Goal: Transaction & Acquisition: Purchase product/service

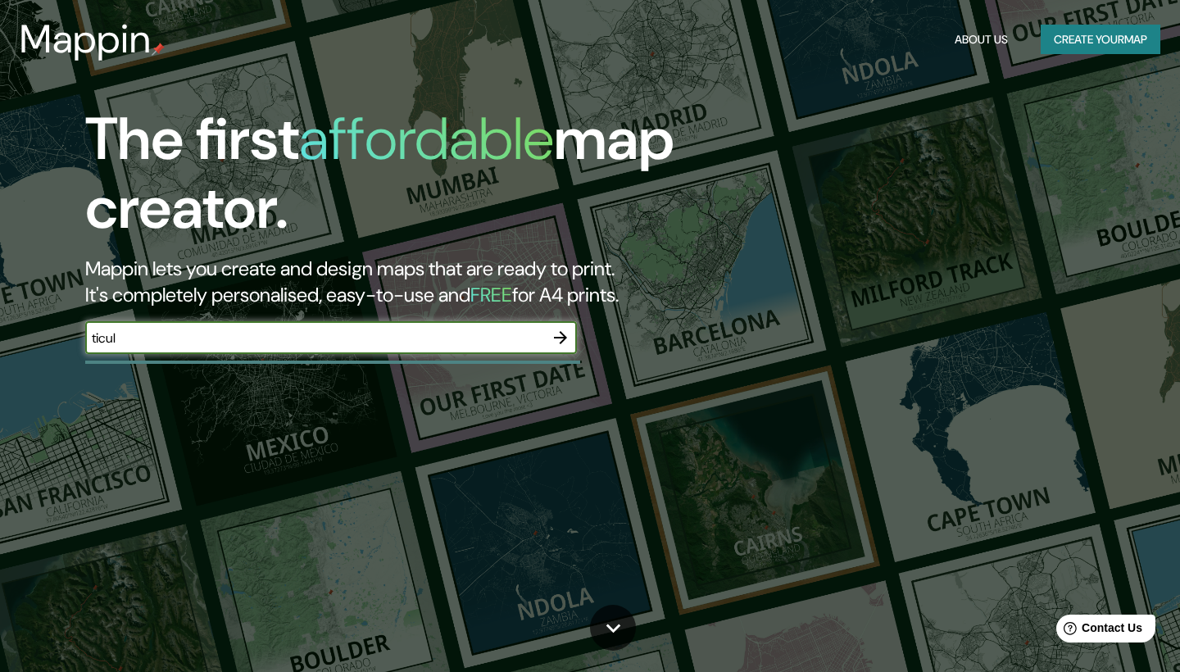
type input "ticul"
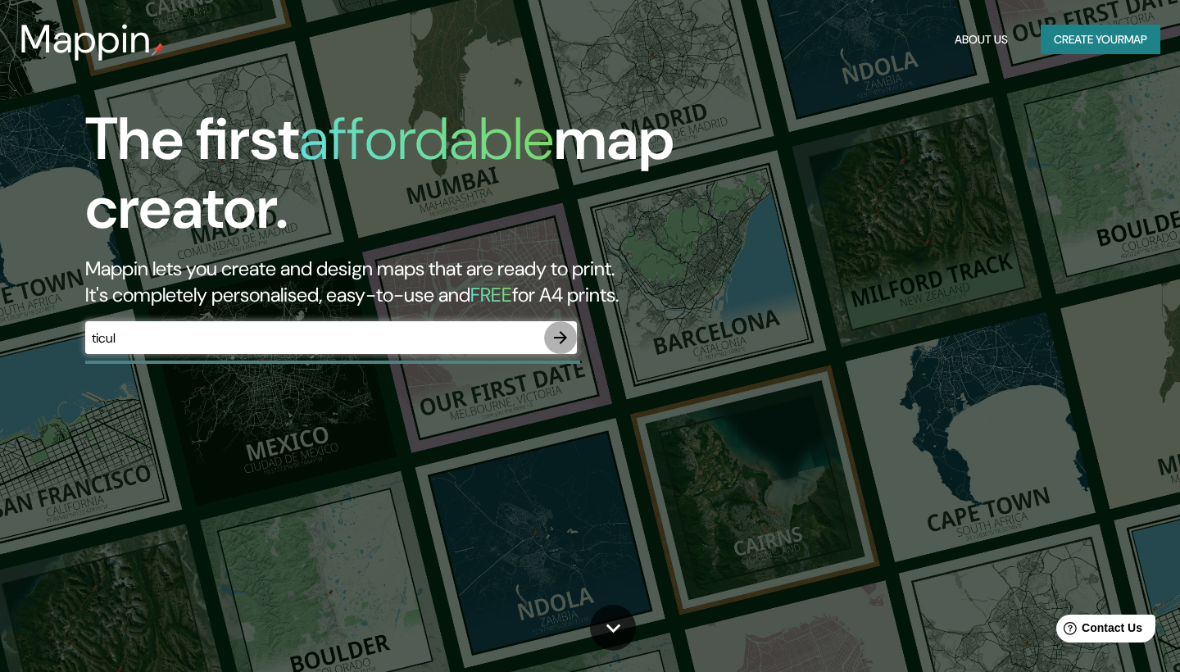
click at [547, 340] on button "button" at bounding box center [560, 337] width 33 height 33
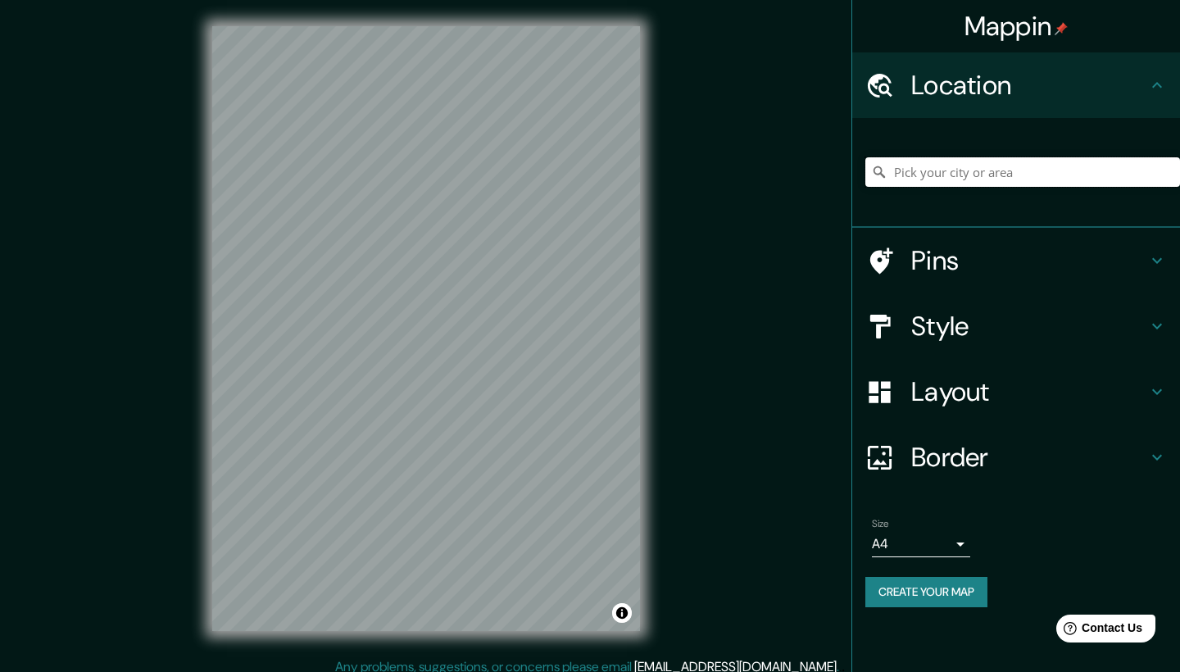
click at [1045, 169] on input "Pick your city or area" at bounding box center [1023, 172] width 315 height 30
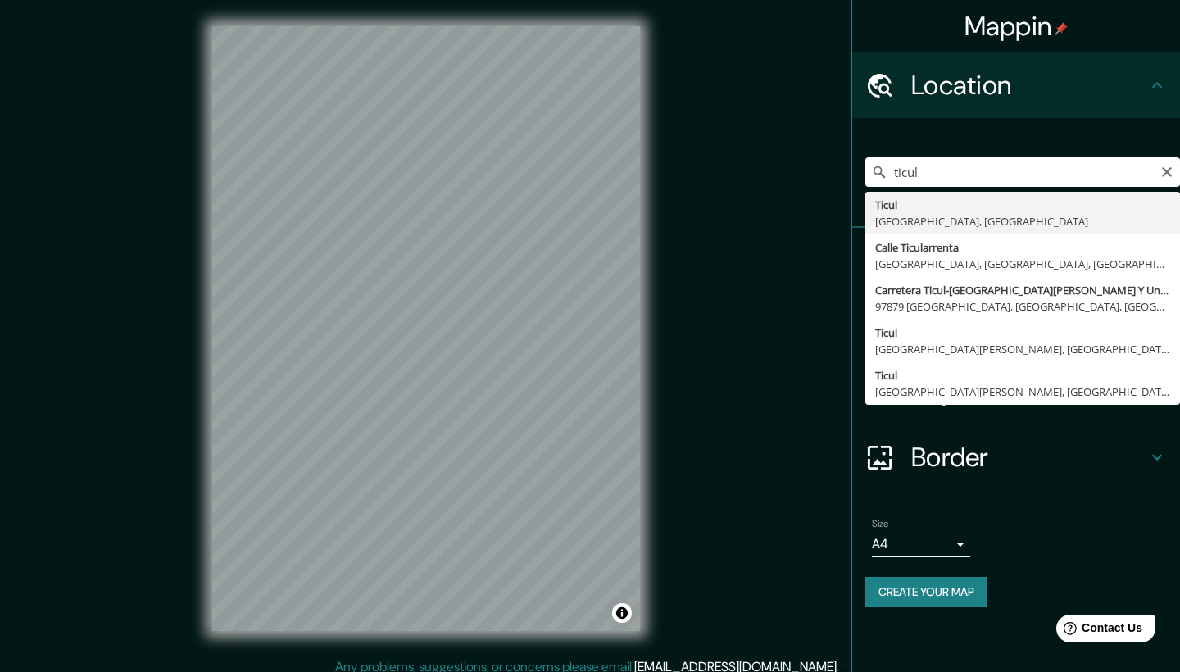
type input "[GEOGRAPHIC_DATA], [GEOGRAPHIC_DATA], [GEOGRAPHIC_DATA]"
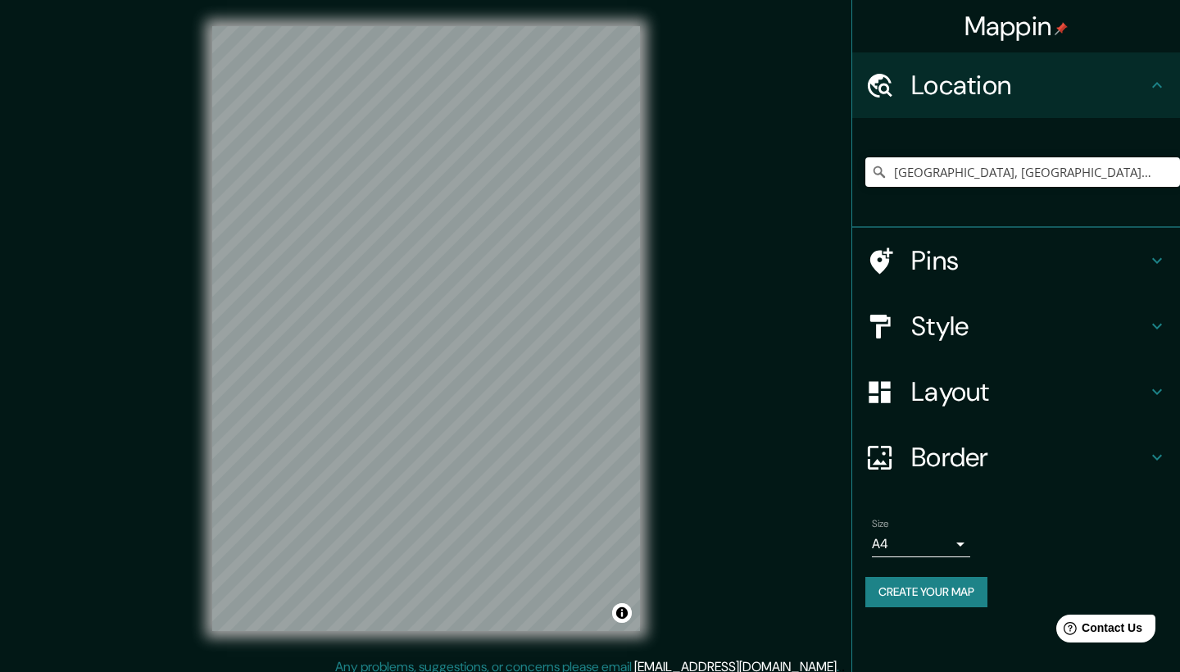
click at [1017, 325] on h4 "Style" at bounding box center [1030, 326] width 236 height 33
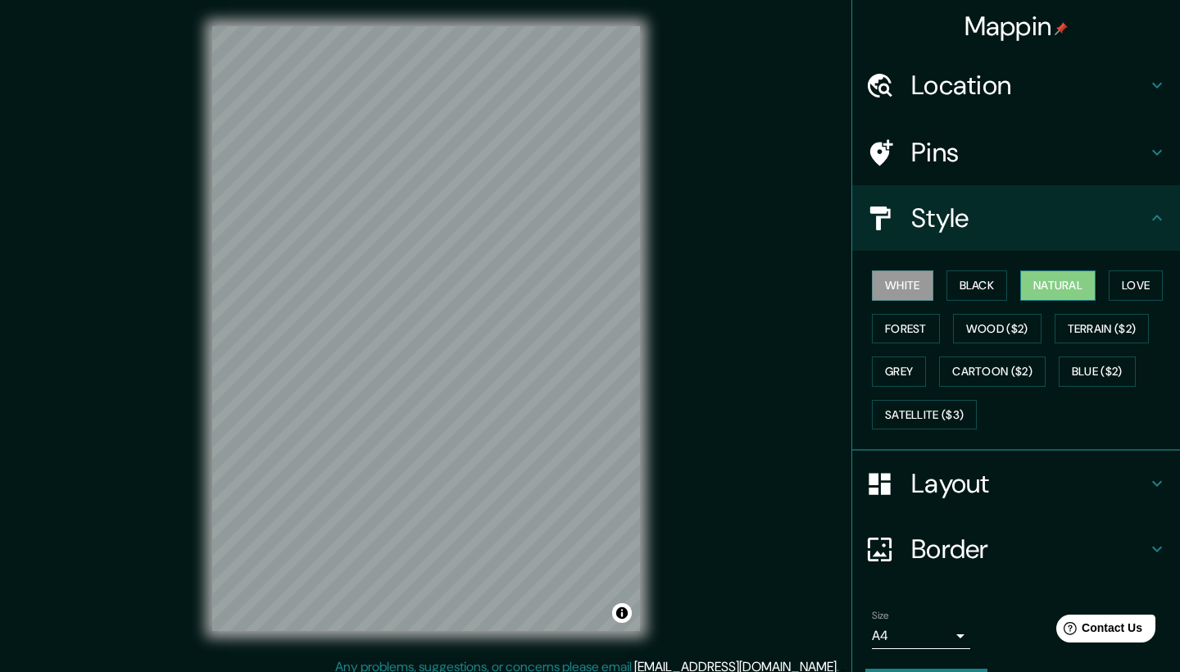
click at [1074, 289] on button "Natural" at bounding box center [1058, 286] width 75 height 30
click at [1129, 280] on button "Love" at bounding box center [1136, 286] width 54 height 30
click at [1039, 280] on button "Natural" at bounding box center [1058, 286] width 75 height 30
click at [891, 328] on button "Forest" at bounding box center [906, 329] width 68 height 30
click at [896, 283] on button "White" at bounding box center [902, 286] width 61 height 30
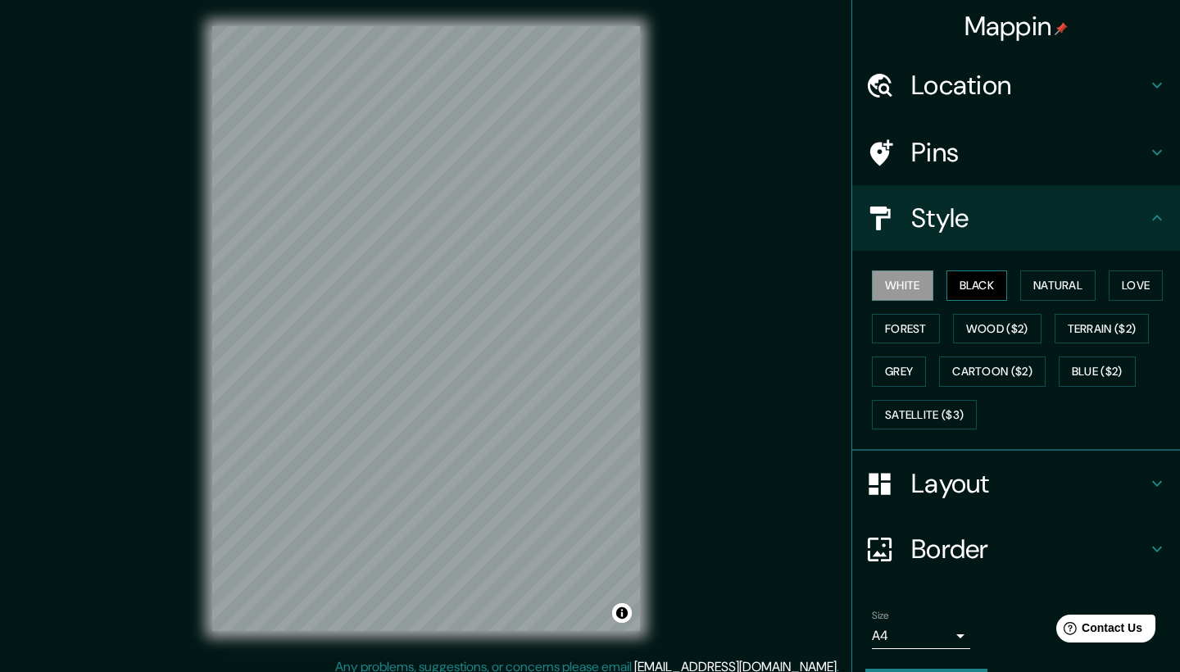
click at [985, 287] on button "Black" at bounding box center [977, 286] width 61 height 30
click at [920, 284] on button "White" at bounding box center [902, 286] width 61 height 30
click at [900, 383] on div "White Black Natural Love Forest Wood ($2) Terrain ($2) Grey Cartoon ($2) Blue (…" at bounding box center [1023, 350] width 315 height 172
click at [901, 371] on button "Grey" at bounding box center [899, 372] width 54 height 30
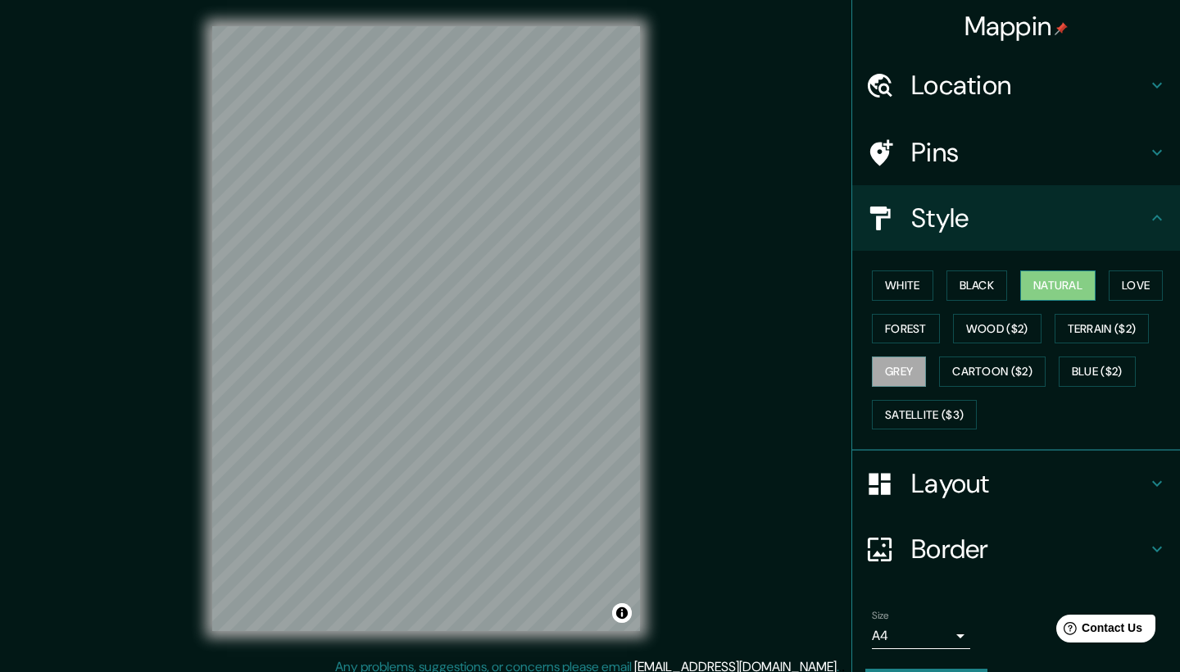
click at [1048, 275] on button "Natural" at bounding box center [1058, 286] width 75 height 30
click at [982, 294] on button "Black" at bounding box center [977, 286] width 61 height 30
click at [1067, 281] on button "Natural" at bounding box center [1058, 286] width 75 height 30
click at [923, 320] on button "Forest" at bounding box center [906, 329] width 68 height 30
click at [1061, 284] on button "Natural" at bounding box center [1058, 286] width 75 height 30
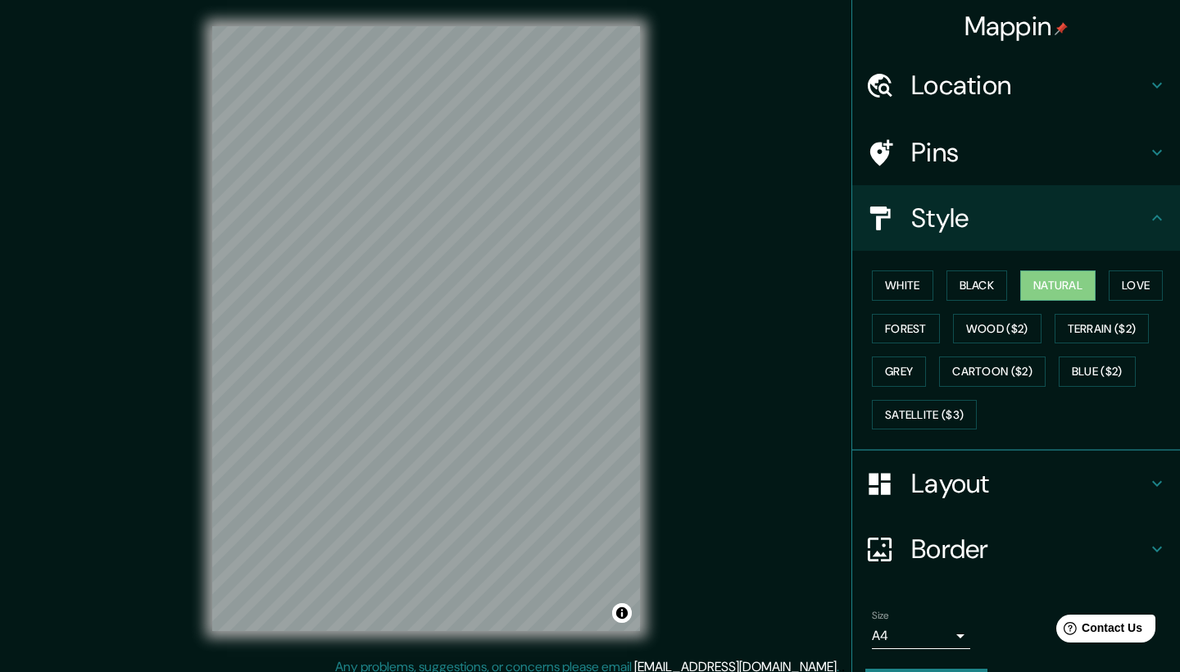
click at [1048, 157] on h4 "Pins" at bounding box center [1030, 152] width 236 height 33
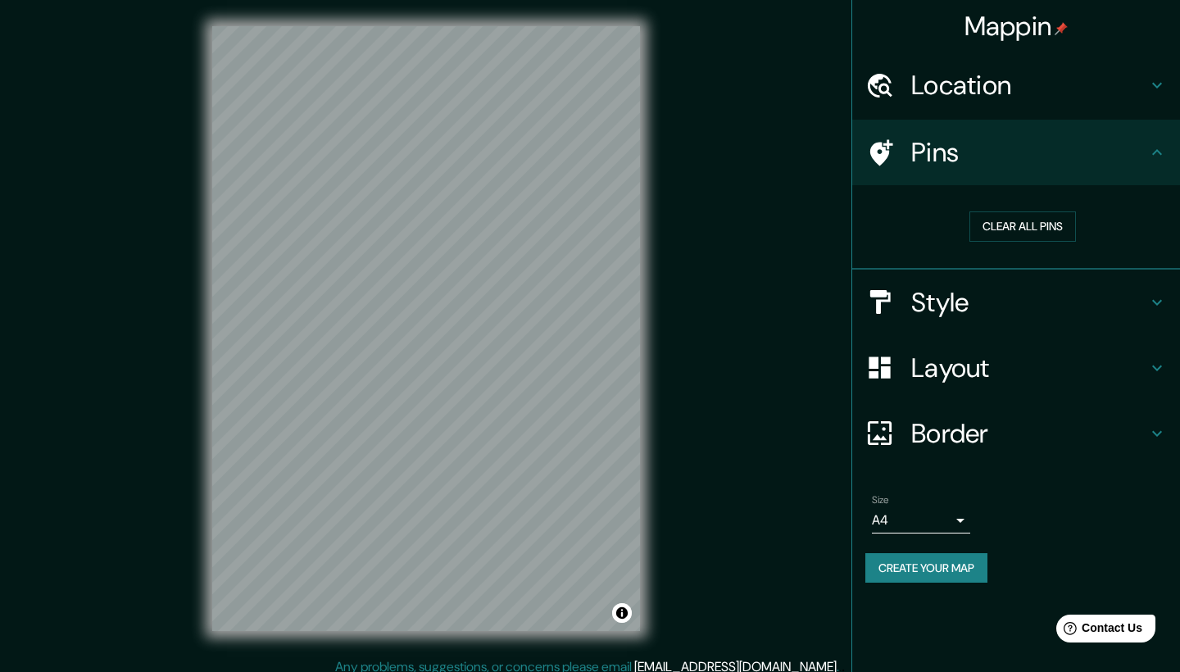
click at [1048, 157] on h4 "Pins" at bounding box center [1030, 152] width 236 height 33
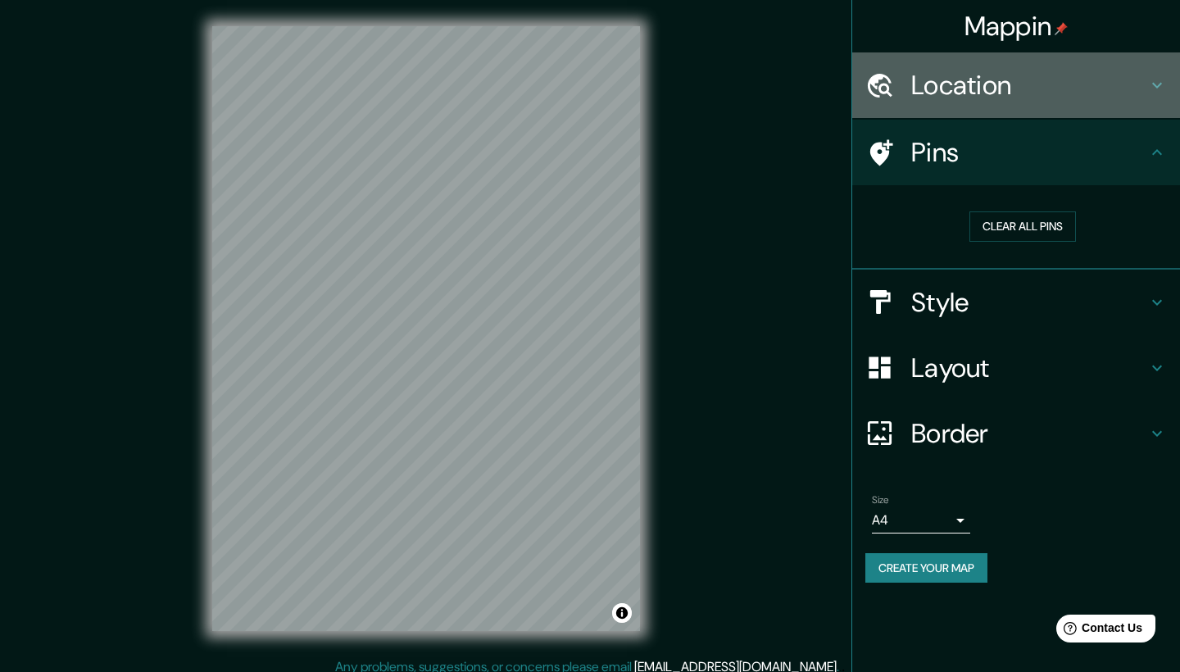
click at [1070, 84] on h4 "Location" at bounding box center [1030, 85] width 236 height 33
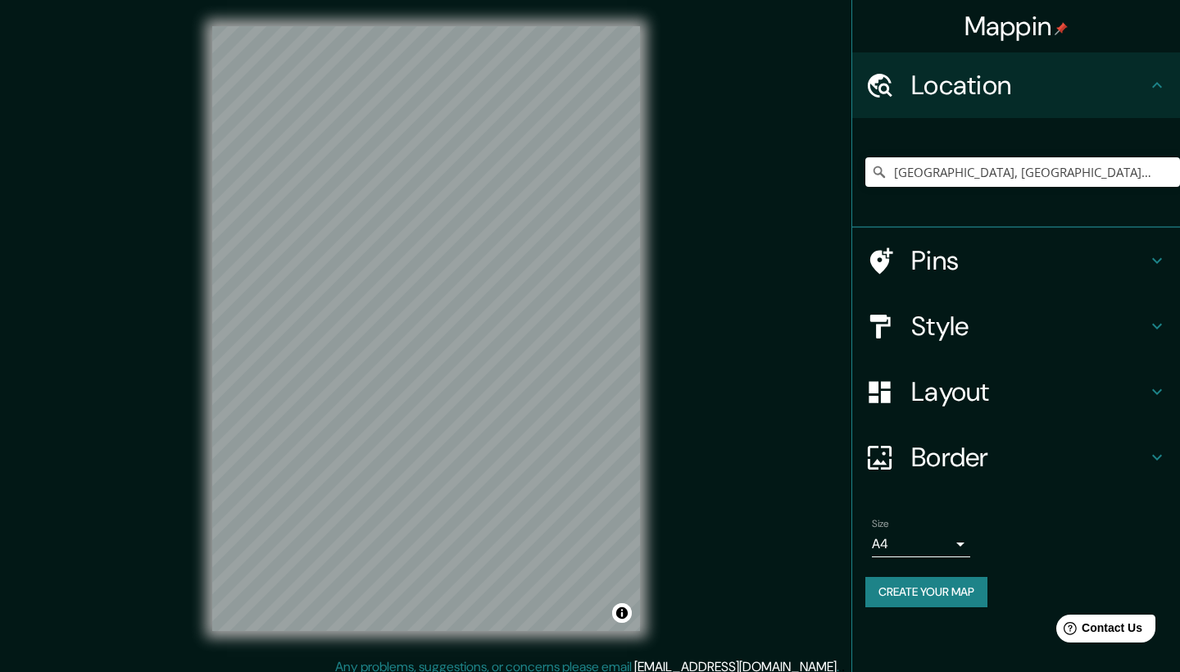
click at [1069, 84] on h4 "Location" at bounding box center [1030, 85] width 236 height 33
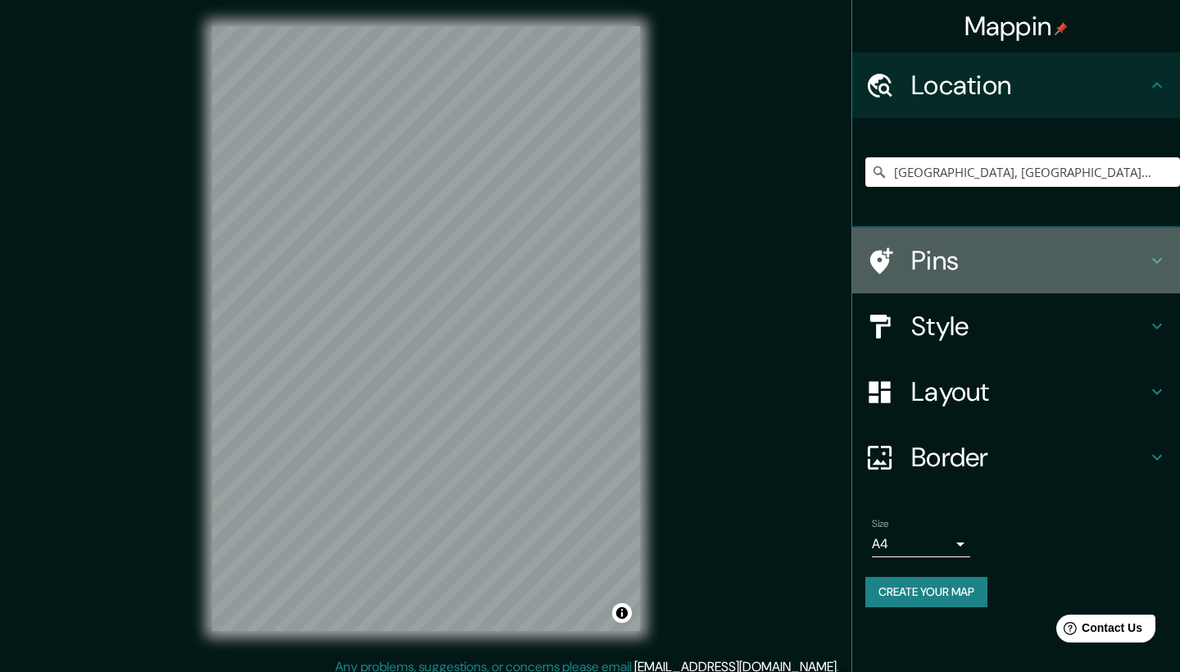
click at [1147, 259] on h4 "Pins" at bounding box center [1030, 260] width 236 height 33
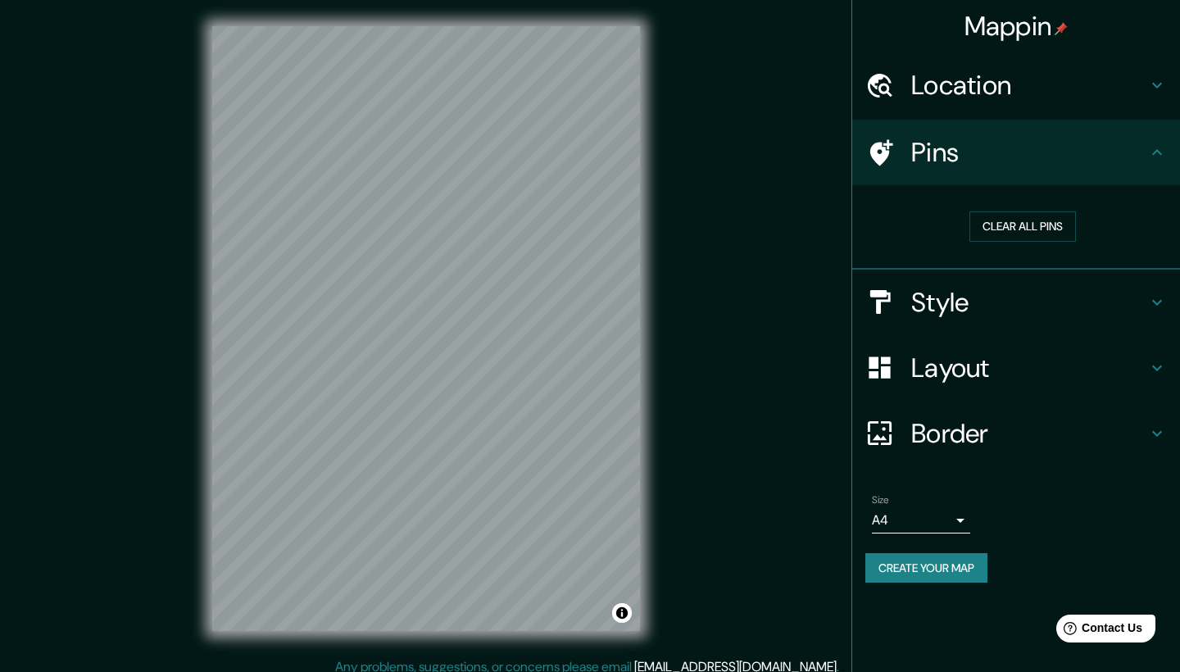
click at [1141, 288] on h4 "Style" at bounding box center [1030, 302] width 236 height 33
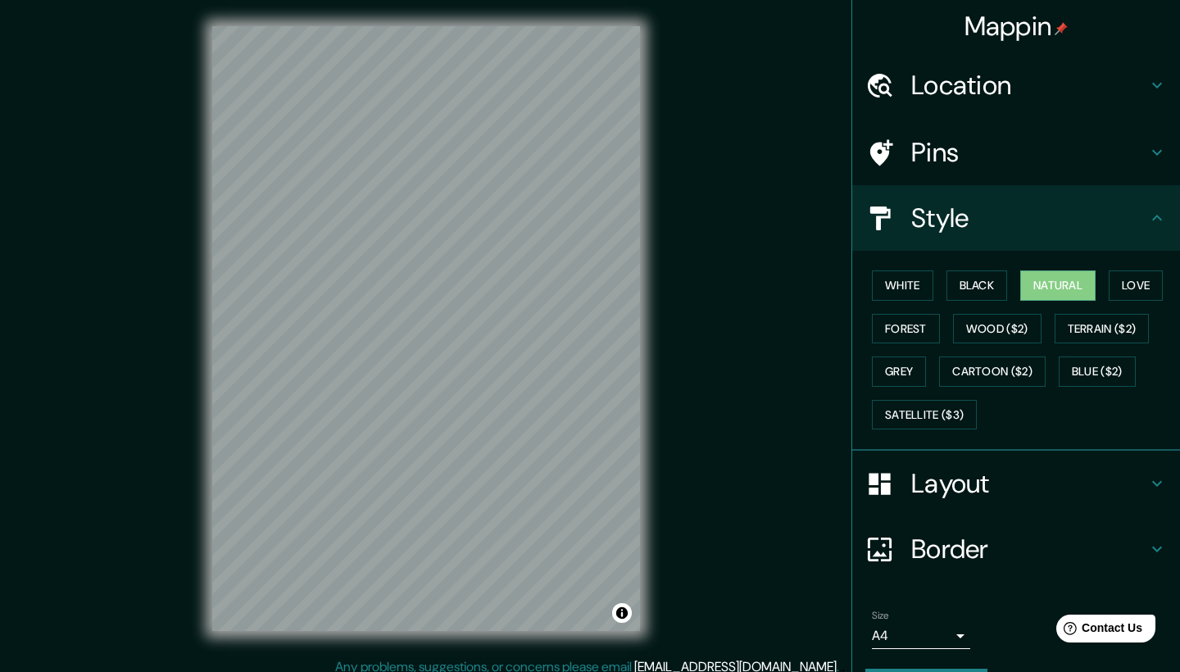
click at [1146, 231] on h4 "Style" at bounding box center [1030, 218] width 236 height 33
click at [1141, 484] on h4 "Layout" at bounding box center [1030, 483] width 236 height 33
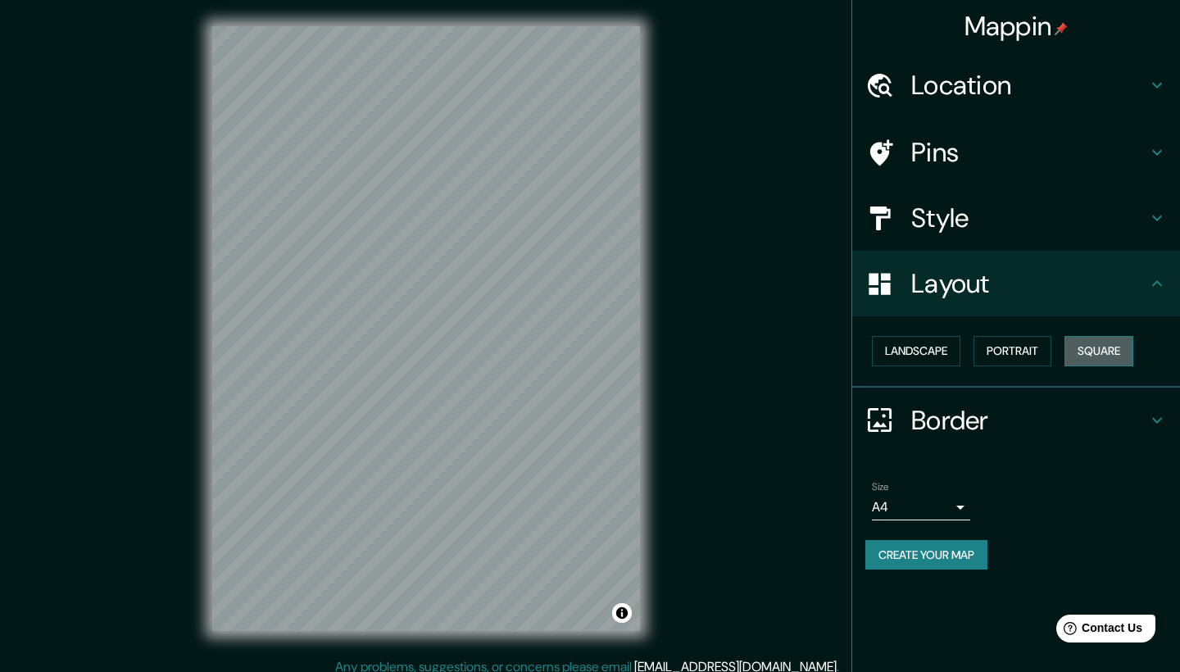
click at [1076, 352] on button "Square" at bounding box center [1099, 351] width 69 height 30
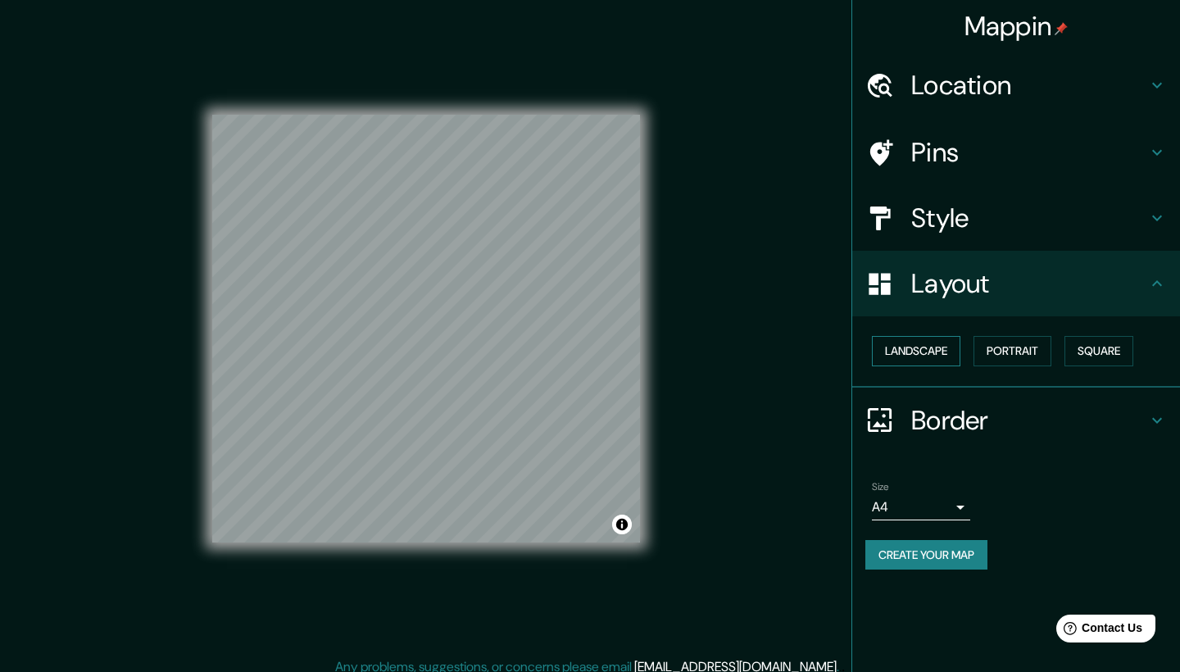
click at [921, 355] on button "Landscape" at bounding box center [916, 351] width 89 height 30
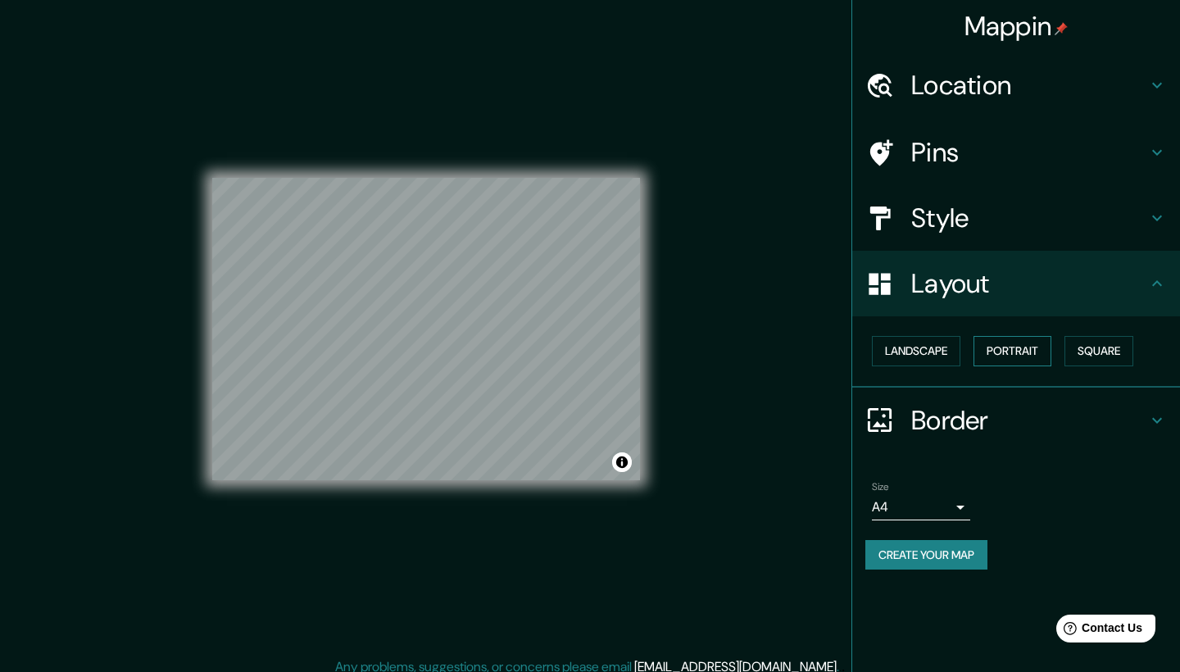
click at [1018, 351] on button "Portrait" at bounding box center [1013, 351] width 78 height 30
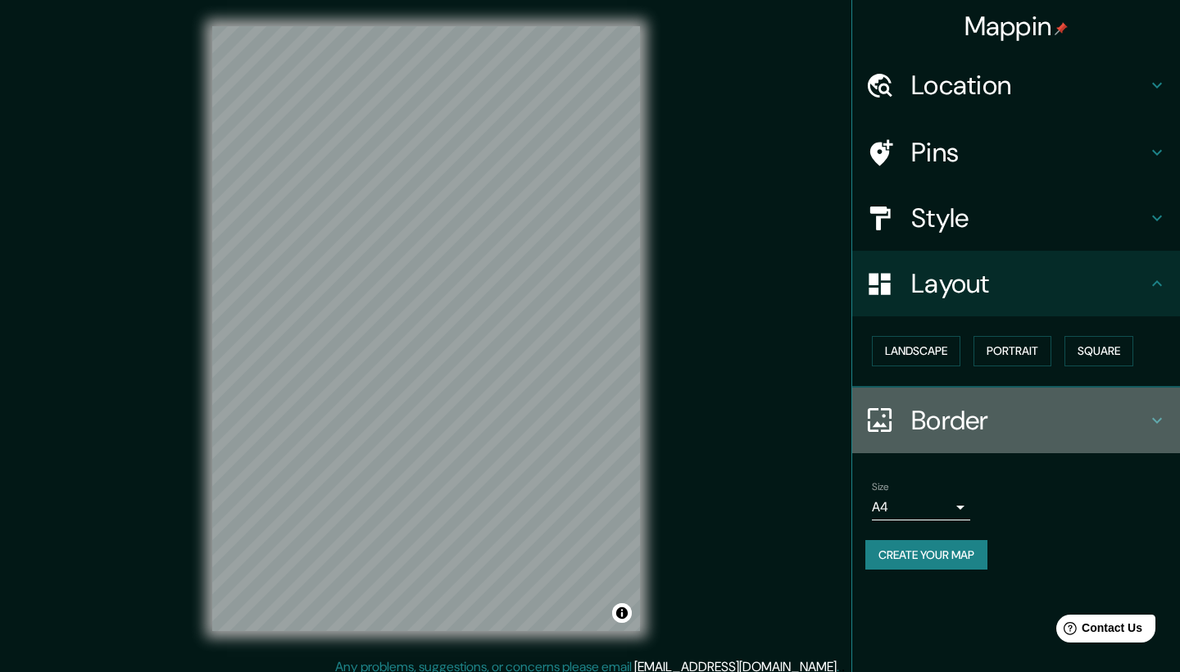
click at [1106, 411] on h4 "Border" at bounding box center [1030, 420] width 236 height 33
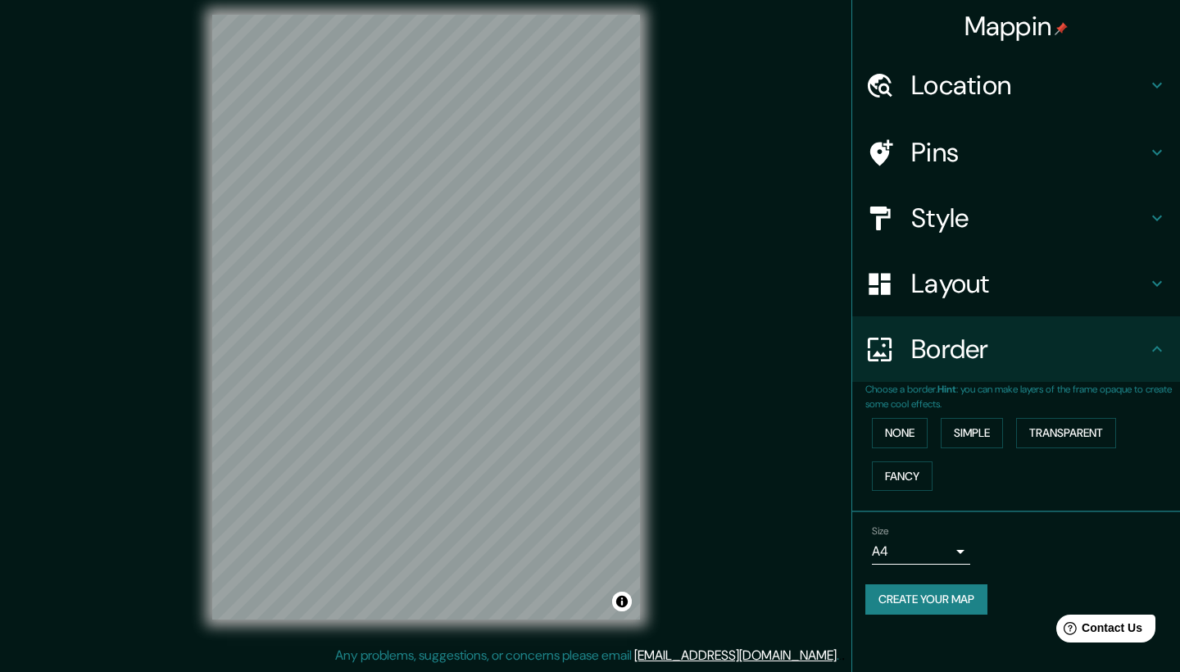
scroll to position [11, 0]
click at [1048, 419] on button "Transparent" at bounding box center [1067, 433] width 100 height 30
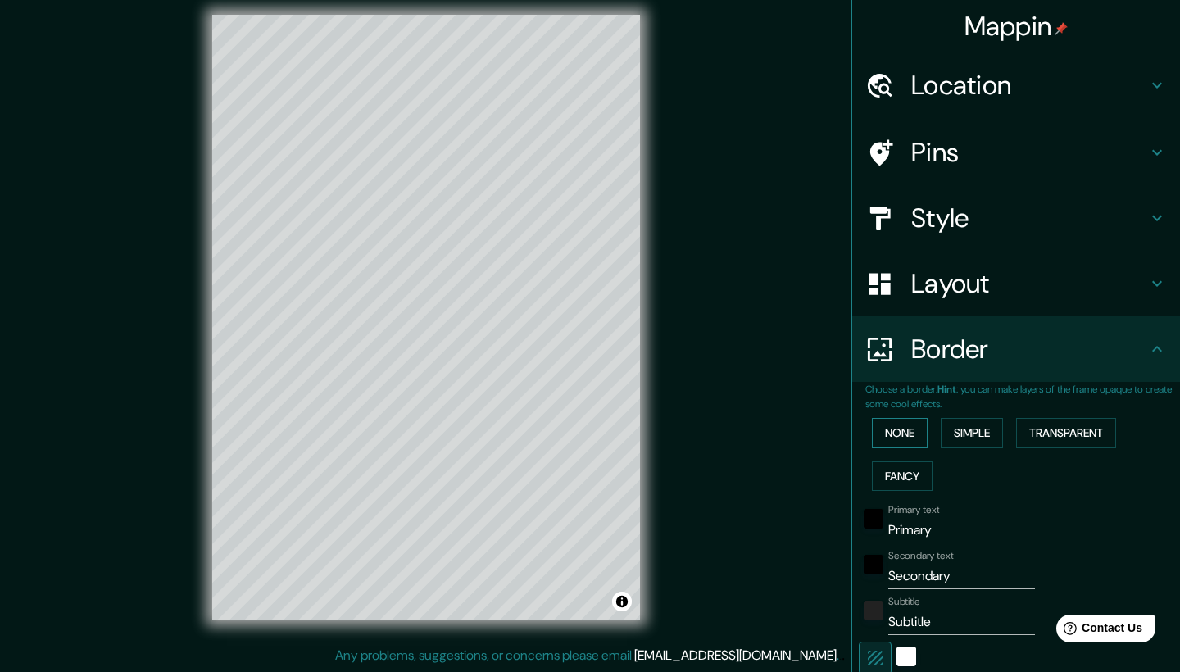
click at [907, 433] on button "None" at bounding box center [900, 433] width 56 height 30
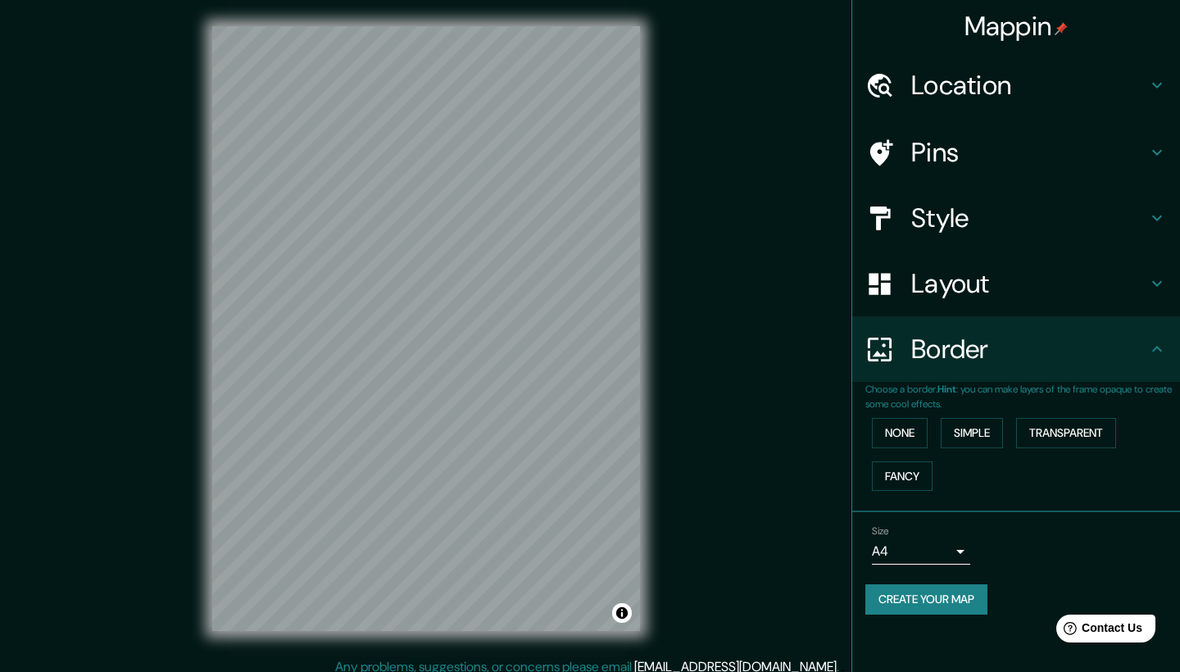
scroll to position [1, 0]
click at [1099, 288] on h4 "Layout" at bounding box center [1030, 283] width 236 height 33
